Goal: Information Seeking & Learning: Understand process/instructions

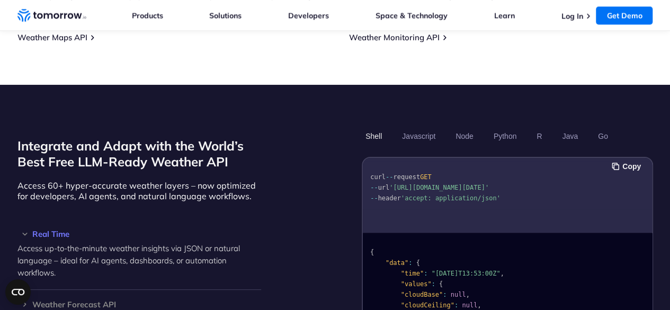
scroll to position [900, 0]
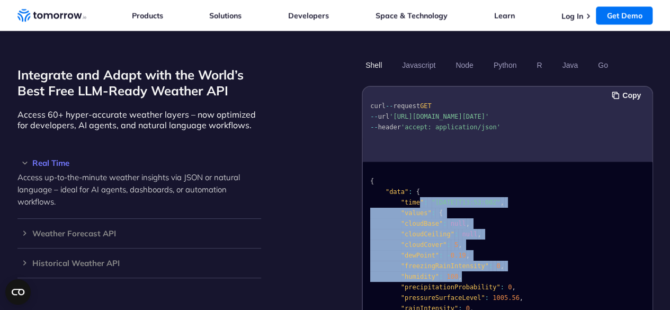
drag, startPoint x: 416, startPoint y: 191, endPoint x: 546, endPoint y: 260, distance: 146.4
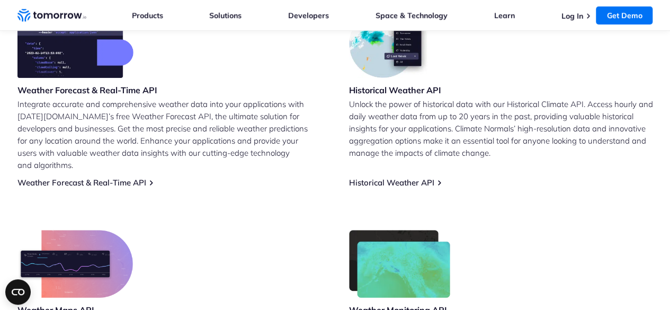
scroll to position [424, 0]
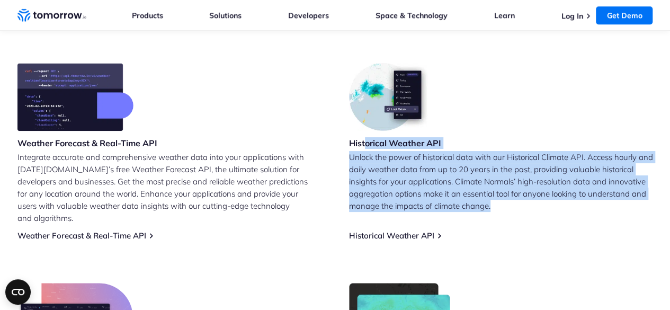
drag, startPoint x: 365, startPoint y: 140, endPoint x: 501, endPoint y: 202, distance: 148.4
click at [501, 202] on div "Historical Weather API Unlock the power of historical data with our Historical …" at bounding box center [501, 151] width 304 height 177
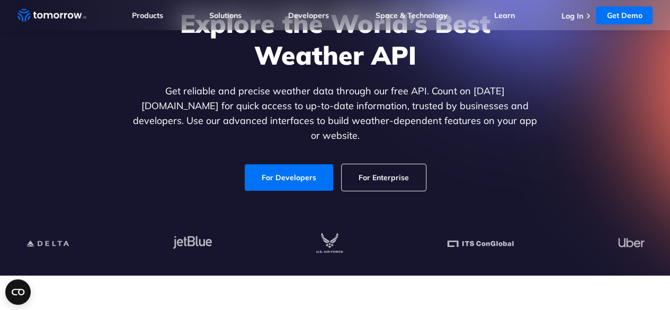
scroll to position [0, 0]
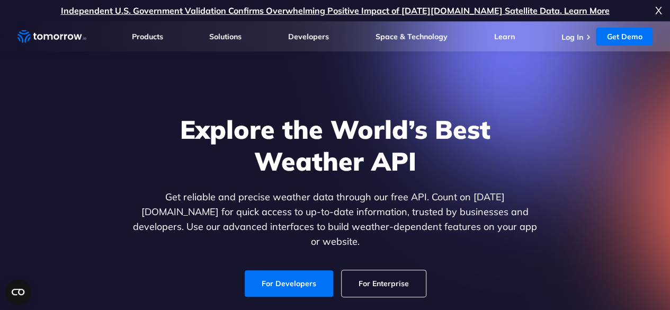
click at [263, 254] on div "Explore the World’s Best Weather API Get reliable and precise weather data thro…" at bounding box center [335, 204] width 409 height 183
click at [264, 270] on link "For Developers" at bounding box center [289, 283] width 88 height 26
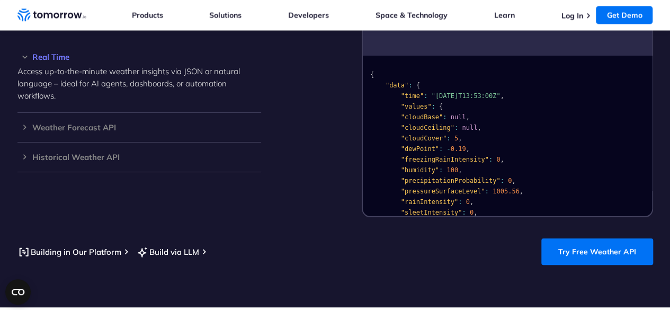
scroll to position [1218, 0]
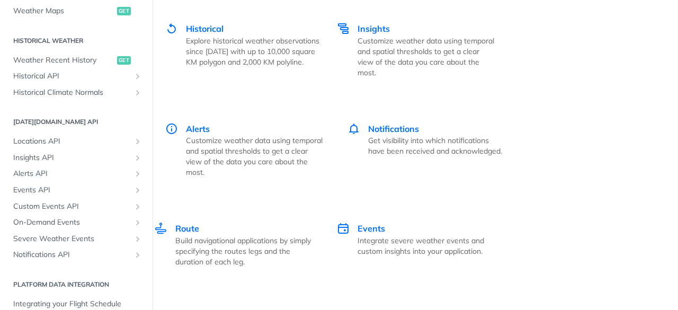
scroll to position [371, 0]
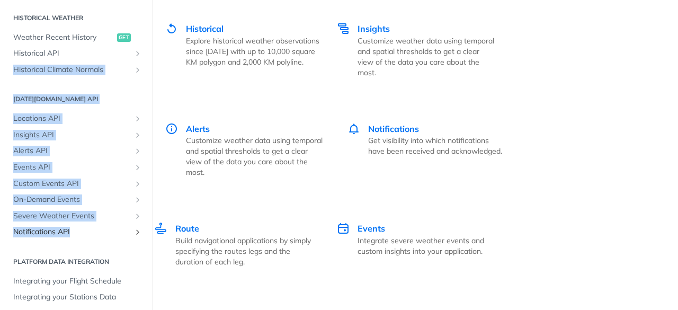
drag, startPoint x: 1, startPoint y: 82, endPoint x: 82, endPoint y: 230, distance: 168.8
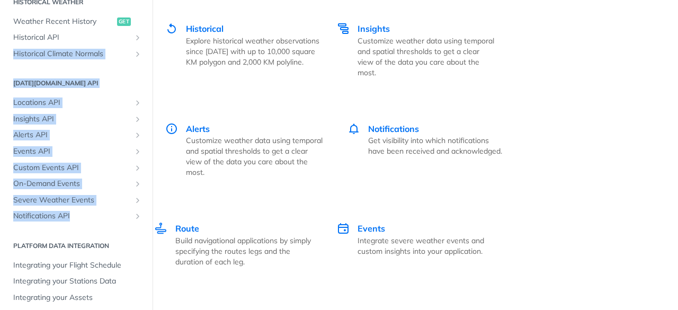
scroll to position [394, 0]
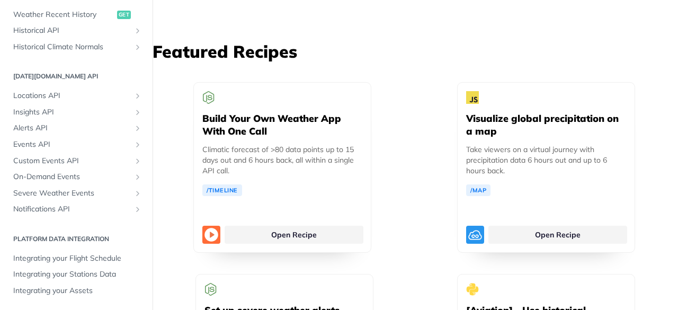
scroll to position [2542, 0]
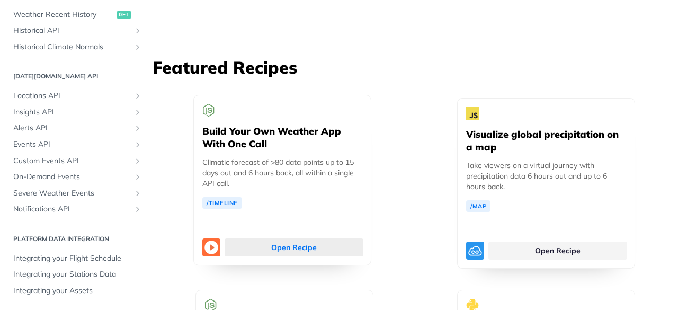
click at [288, 238] on link "Open Recipe" at bounding box center [294, 247] width 139 height 18
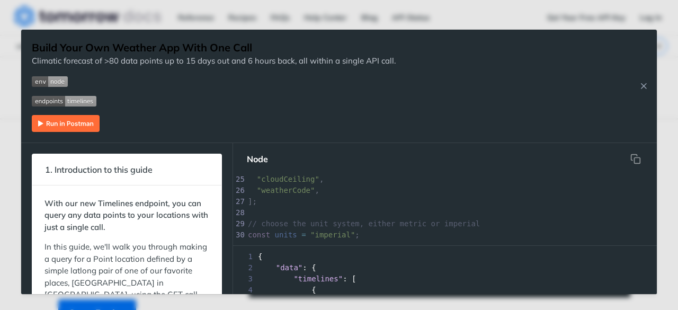
scroll to position [318, 0]
click at [645, 83] on icon "Close Recipe" at bounding box center [644, 86] width 10 height 10
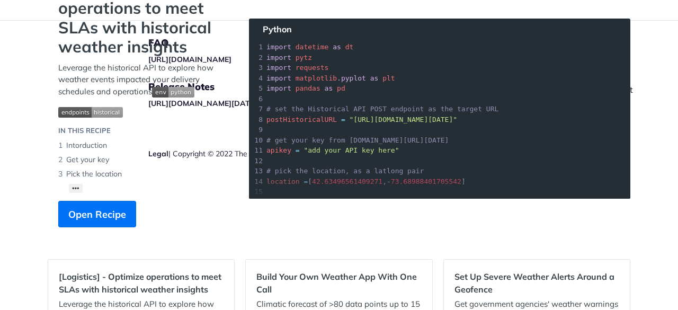
scroll to position [106, 0]
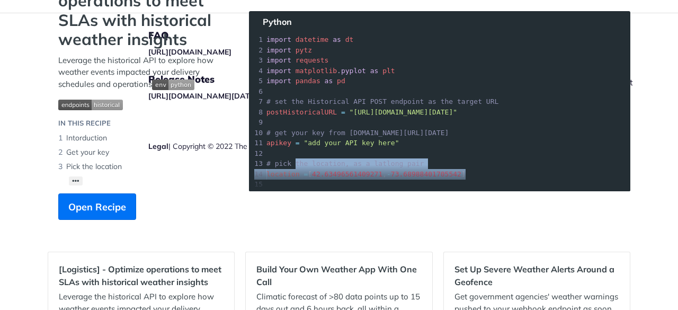
drag, startPoint x: 288, startPoint y: 165, endPoint x: 474, endPoint y: 171, distance: 185.5
click at [480, 171] on section "[Logistics] - Optimize operations to meet SLAs with historical weather insights…" at bounding box center [339, 106] width 583 height 269
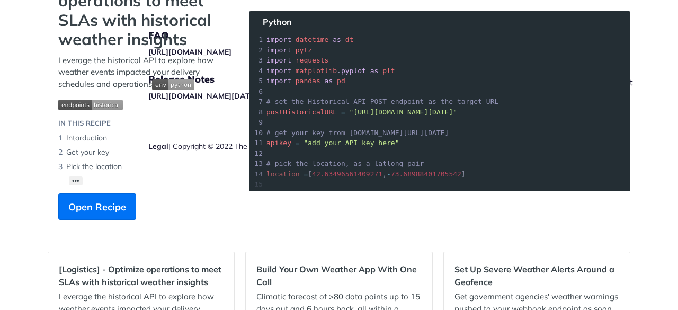
click at [313, 139] on section "[Logistics] - Optimize operations to meet SLAs with historical weather insights…" at bounding box center [339, 106] width 583 height 269
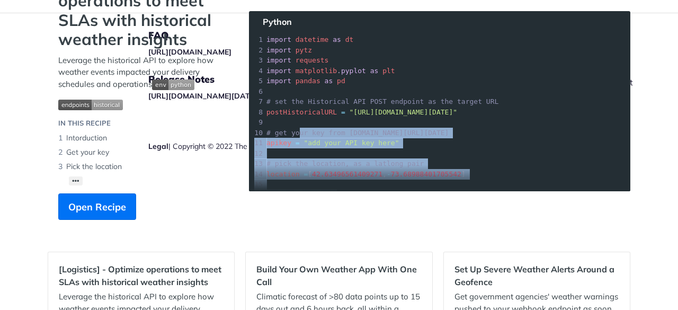
drag, startPoint x: 292, startPoint y: 133, endPoint x: 540, endPoint y: 193, distance: 255.0
click at [540, 193] on section "[Logistics] - Optimize operations to meet SLAs with historical weather insights…" at bounding box center [339, 106] width 583 height 269
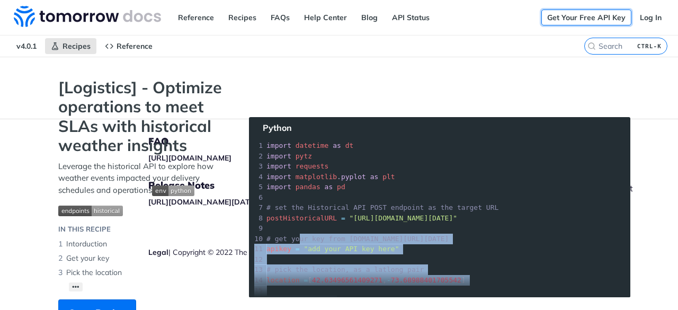
click at [581, 17] on link "Get Your Free API Key" at bounding box center [586, 18] width 90 height 16
